Goal: Information Seeking & Learning: Learn about a topic

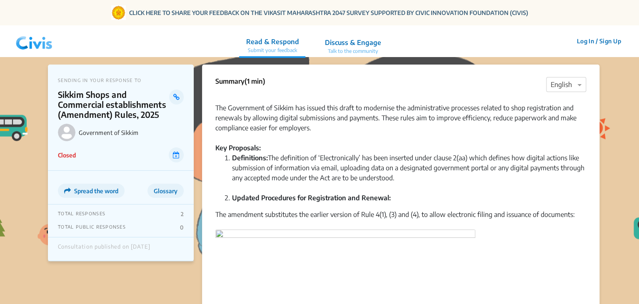
click at [32, 44] on img at bounding box center [33, 41] width 43 height 25
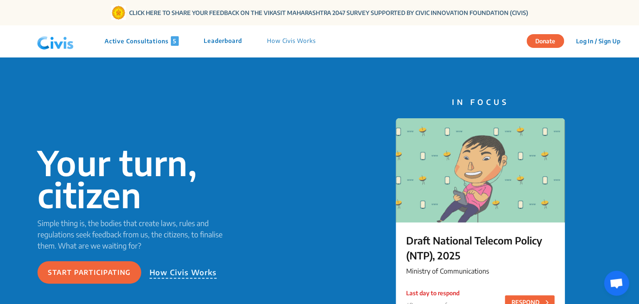
click at [129, 44] on p "Active Consultations 5" at bounding box center [142, 41] width 74 height 10
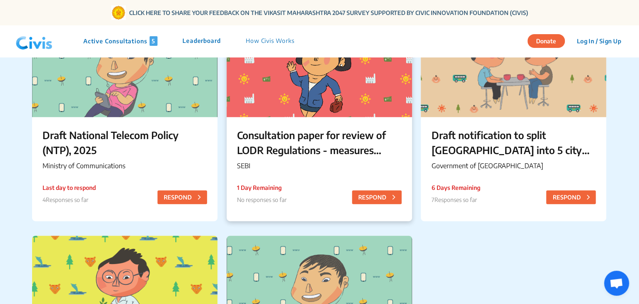
scroll to position [113, 0]
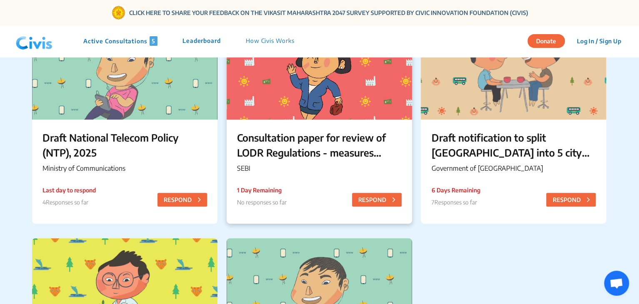
click at [293, 115] on div at bounding box center [319, 67] width 185 height 104
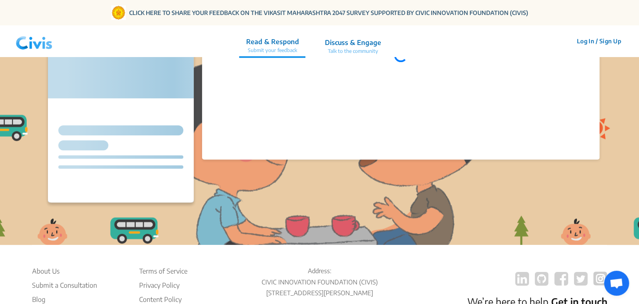
scroll to position [0, 0]
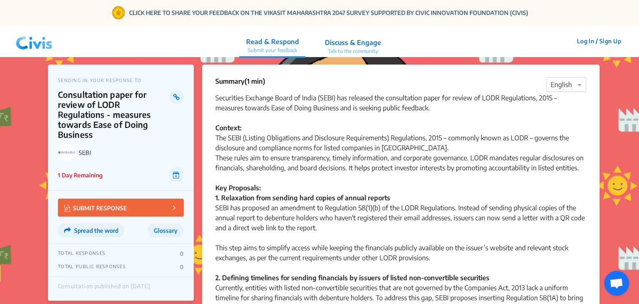
click at [215, 96] on div "Summary (1 min) × English Securities Exchange Board of India (SEBI) has release…" at bounding box center [400, 230] width 397 height 330
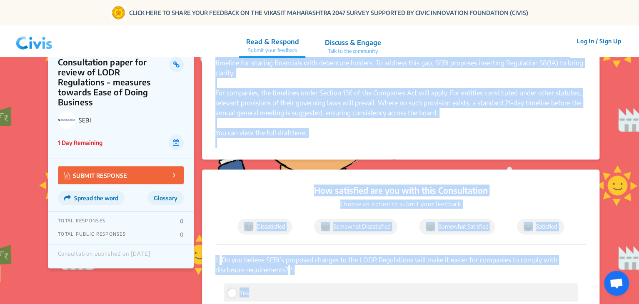
scroll to position [277, 0]
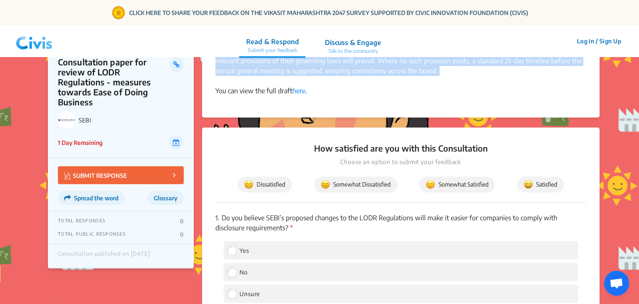
drag, startPoint x: 216, startPoint y: 96, endPoint x: 442, endPoint y: 77, distance: 227.4
copy div "Loremipsum Dolorsit Ametc ad Elits (DOEI) tem incididu utl etdoloremagn aliqu e…"
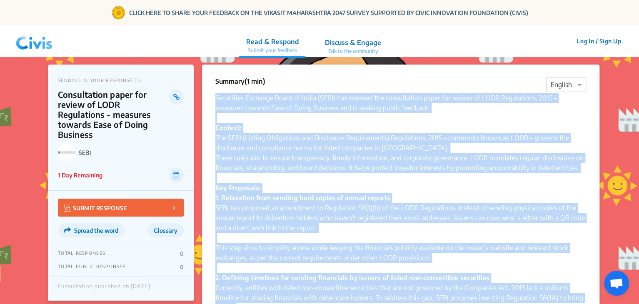
click at [322, 136] on div "The SEBI (Listing Obligations and Disclosure Requirements) Regulations, 2015 – …" at bounding box center [400, 143] width 371 height 20
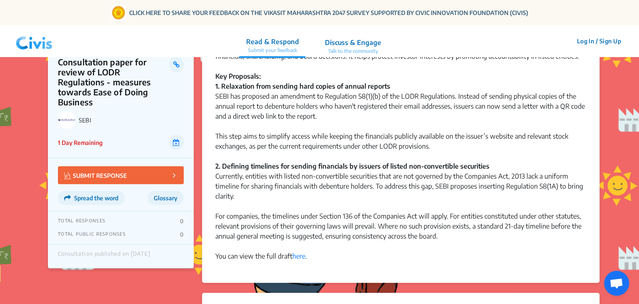
scroll to position [115, 0]
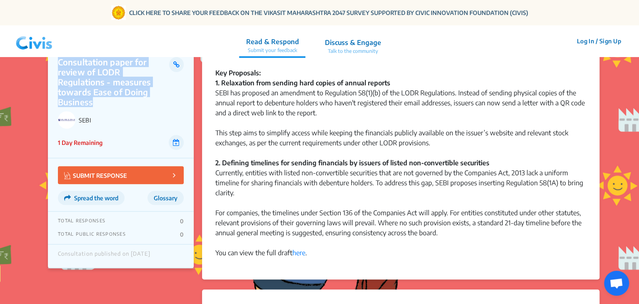
drag, startPoint x: 54, startPoint y: 60, endPoint x: 125, endPoint y: 95, distance: 79.0
click at [125, 95] on div "SENDING IN YOUR RESPONSE TO Consultation paper for review of LODR Regulations -…" at bounding box center [121, 95] width 146 height 126
copy p "Consultation paper for review of LODR Regulations - measures towards Ease of Do…"
